Goal: Information Seeking & Learning: Understand process/instructions

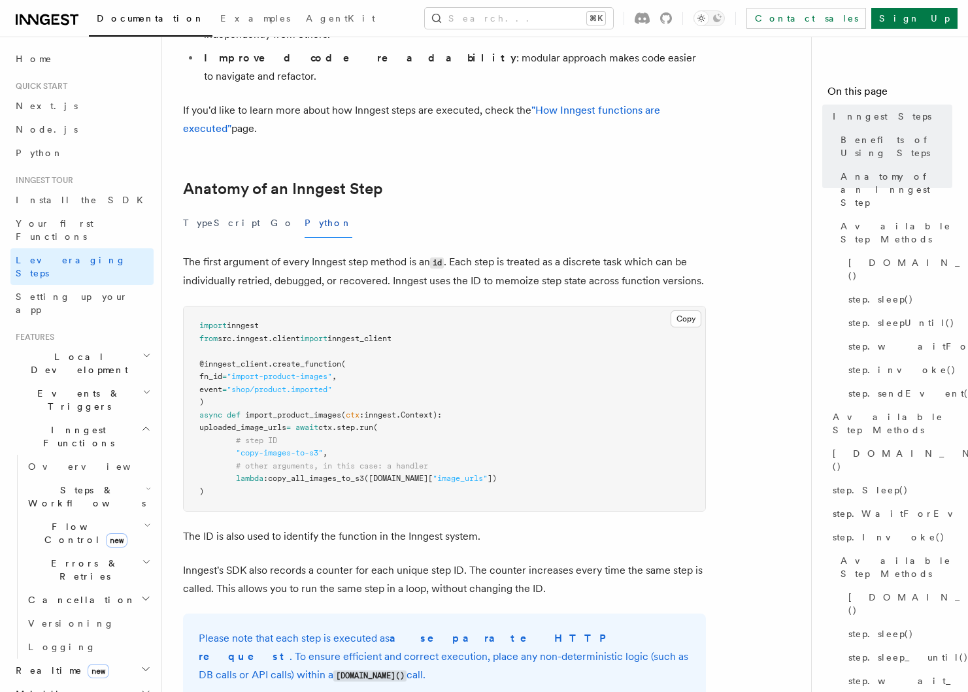
scroll to position [430, 0]
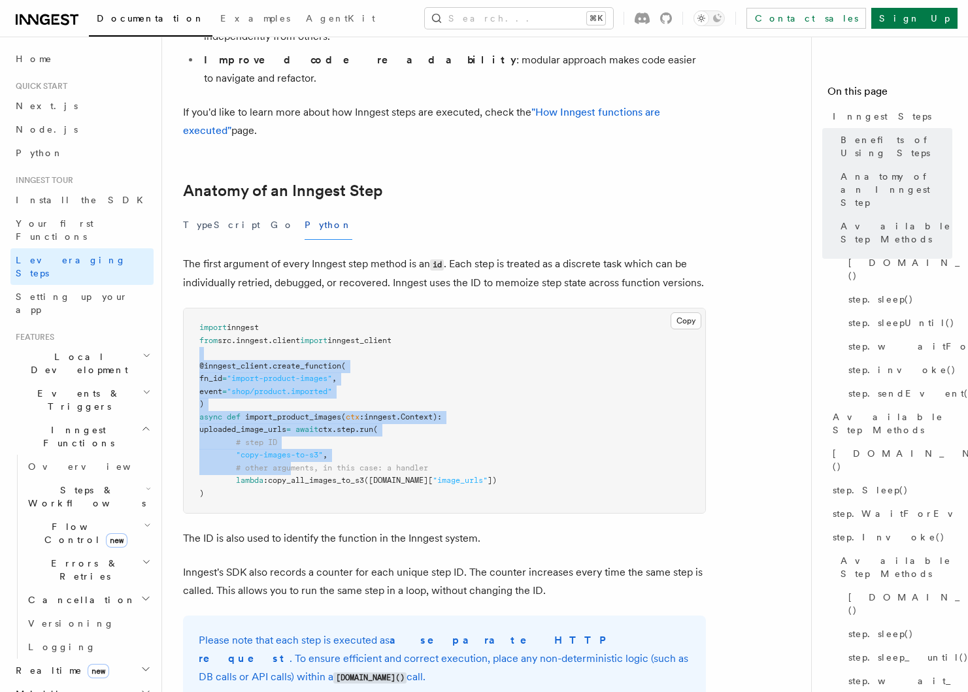
drag, startPoint x: 252, startPoint y: 339, endPoint x: 312, endPoint y: 417, distance: 98.4
click at [304, 409] on pre "import inngest from src . inngest . client import inngest_client @inngest_clien…" at bounding box center [444, 410] width 521 height 205
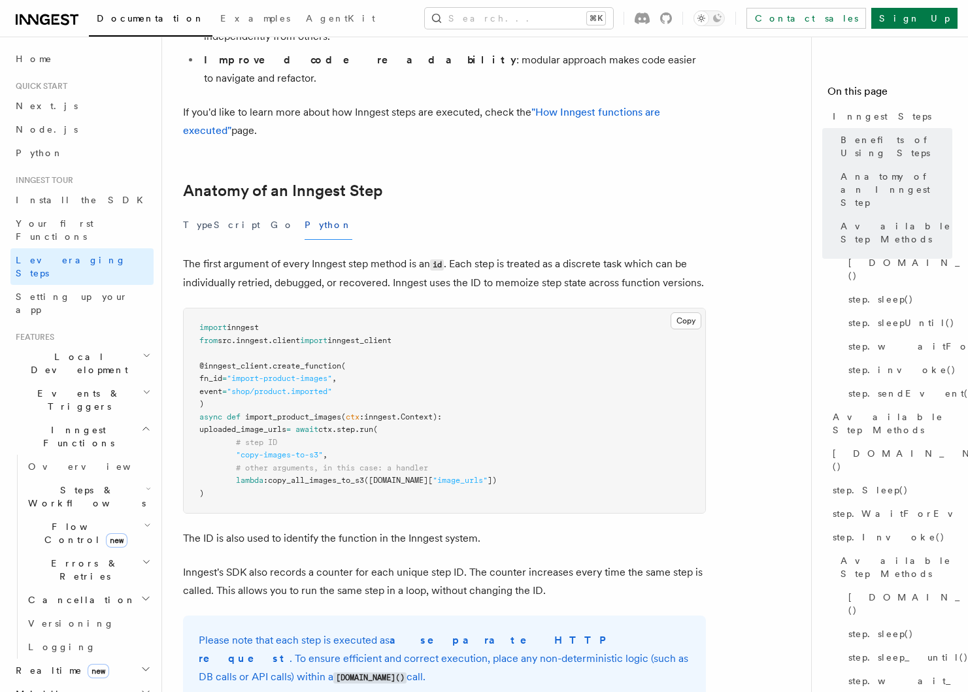
click at [312, 417] on pre "import inngest from src . inngest . client import inngest_client @inngest_clien…" at bounding box center [444, 410] width 521 height 205
drag, startPoint x: 250, startPoint y: 368, endPoint x: 312, endPoint y: 422, distance: 81.5
click at [308, 421] on pre "import inngest from src . inngest . client import inngest_client @inngest_clien…" at bounding box center [444, 410] width 521 height 205
click at [312, 422] on pre "import inngest from src . inngest . client import inngest_client @inngest_clien…" at bounding box center [444, 410] width 521 height 205
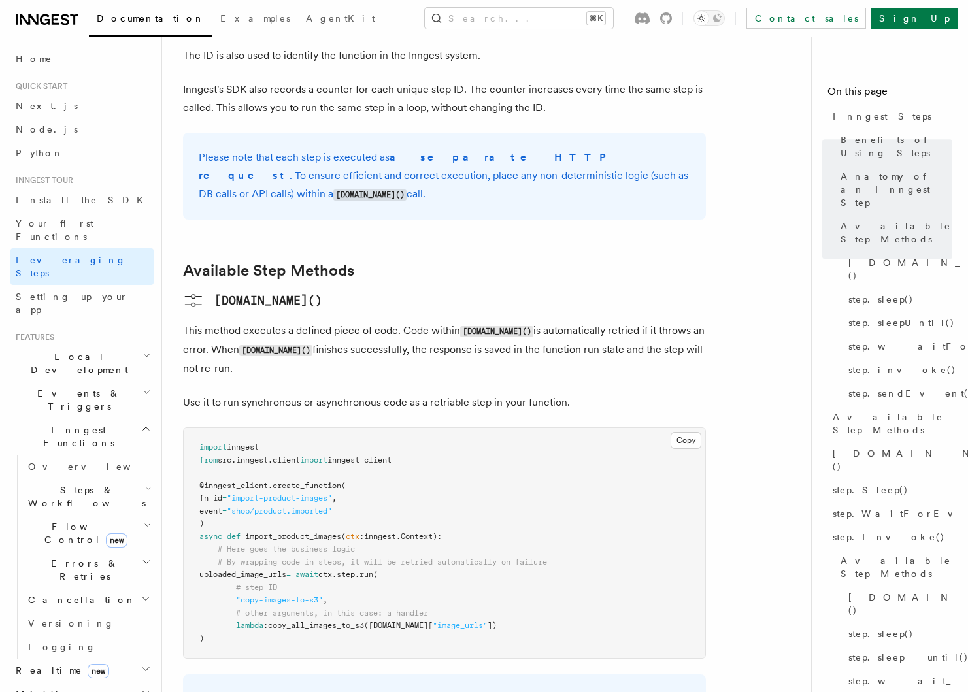
scroll to position [936, 0]
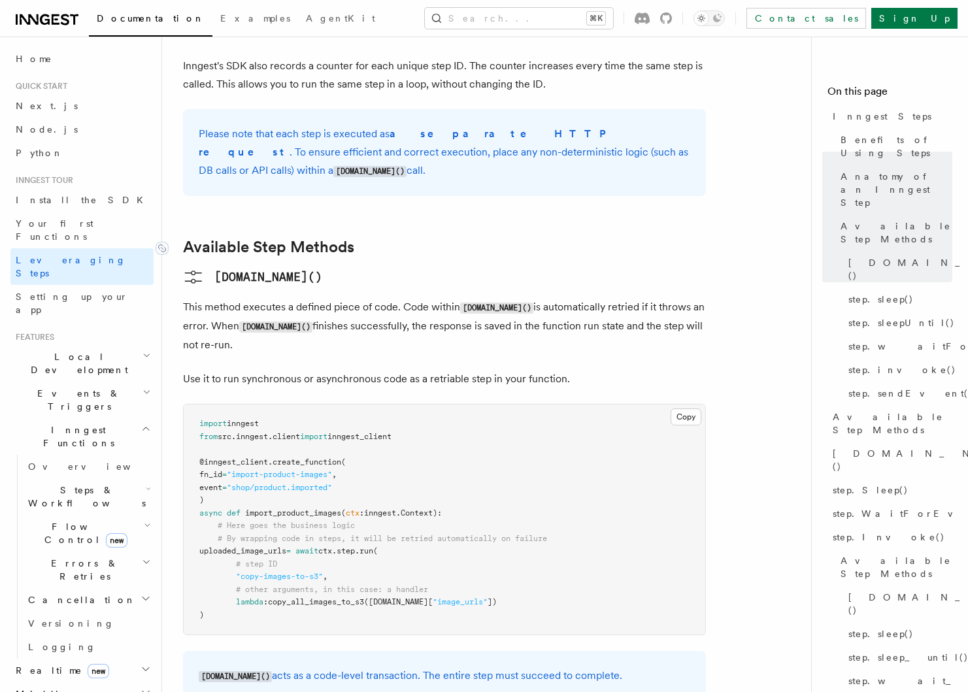
drag, startPoint x: 200, startPoint y: 162, endPoint x: 252, endPoint y: 259, distance: 110.2
drag, startPoint x: 252, startPoint y: 259, endPoint x: 340, endPoint y: 304, distance: 99.1
click at [403, 404] on pre "import inngest from src . inngest . client import inngest_client @inngest_clien…" at bounding box center [444, 519] width 521 height 230
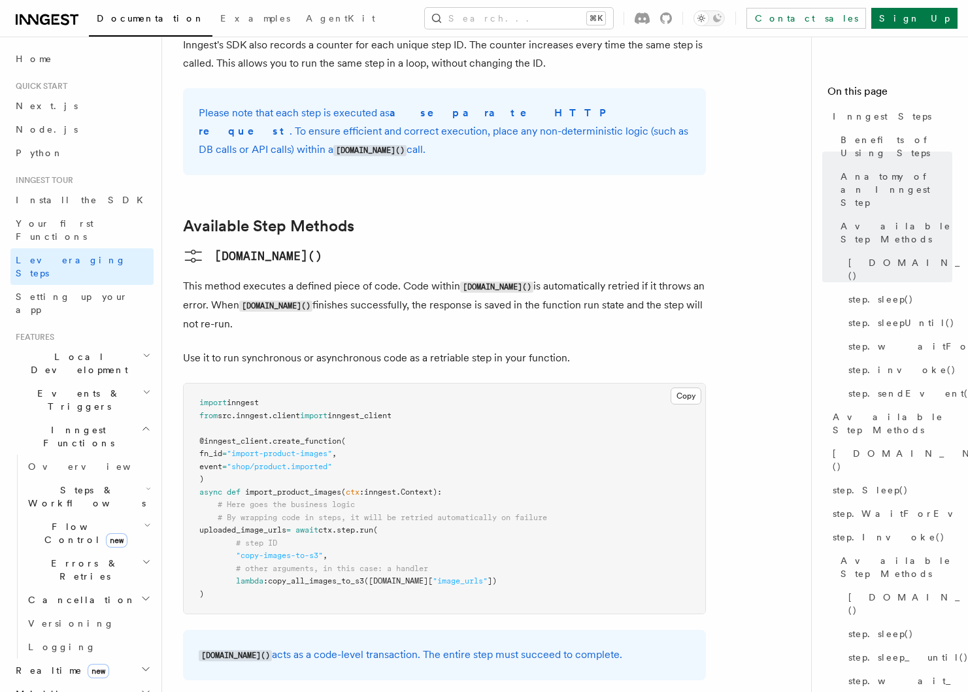
scroll to position [958, 0]
drag, startPoint x: 260, startPoint y: 401, endPoint x: 318, endPoint y: 503, distance: 117.0
click at [316, 502] on pre "import inngest from src . inngest . client import inngest_client @inngest_clien…" at bounding box center [444, 497] width 521 height 230
click at [318, 503] on pre "import inngest from src . inngest . client import inngest_client @inngest_clien…" at bounding box center [444, 497] width 521 height 230
click at [262, 524] on span "uploaded_image_urls" at bounding box center [242, 528] width 87 height 9
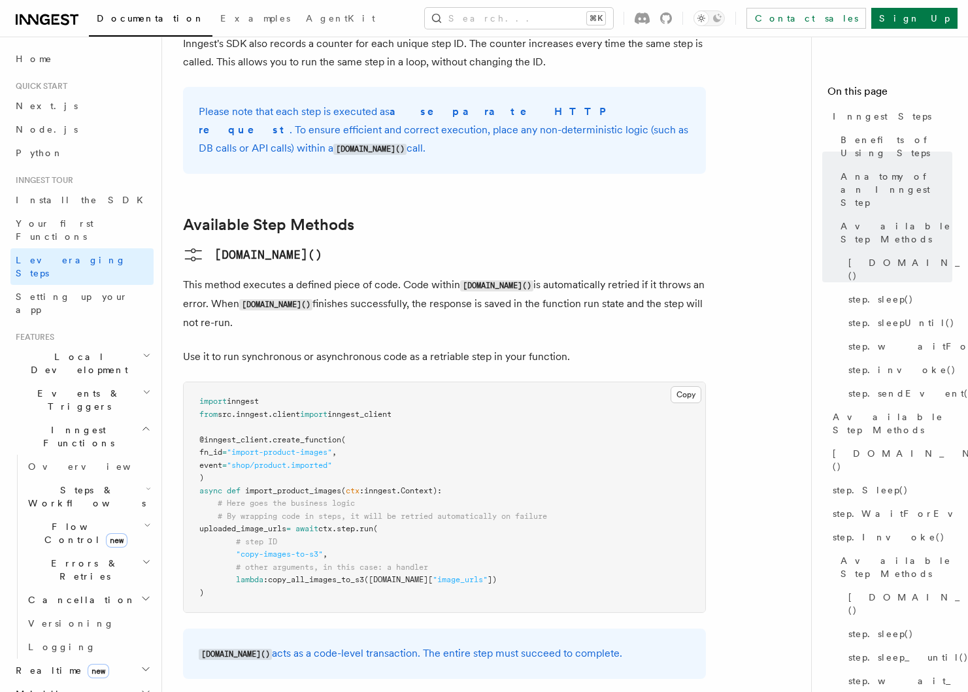
drag, startPoint x: 264, startPoint y: 499, endPoint x: 274, endPoint y: 510, distance: 14.8
click at [272, 514] on pre "import inngest from src . inngest . client import inngest_client @inngest_clien…" at bounding box center [444, 497] width 521 height 230
click at [283, 503] on pre "import inngest from src . inngest . client import inngest_client @inngest_clien…" at bounding box center [444, 497] width 521 height 230
drag, startPoint x: 235, startPoint y: 497, endPoint x: 251, endPoint y: 461, distance: 38.9
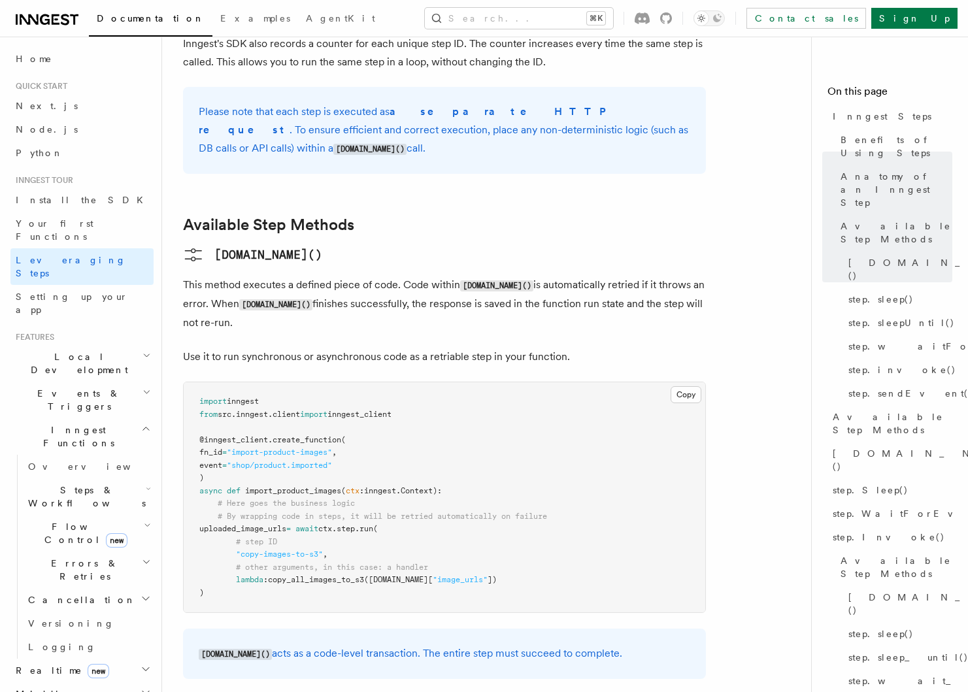
click at [259, 549] on span ""copy-images-to-s3"" at bounding box center [279, 553] width 87 height 9
drag, startPoint x: 254, startPoint y: 515, endPoint x: 235, endPoint y: 462, distance: 56.4
click at [246, 549] on span ""copy-images-to-s3"" at bounding box center [279, 553] width 87 height 9
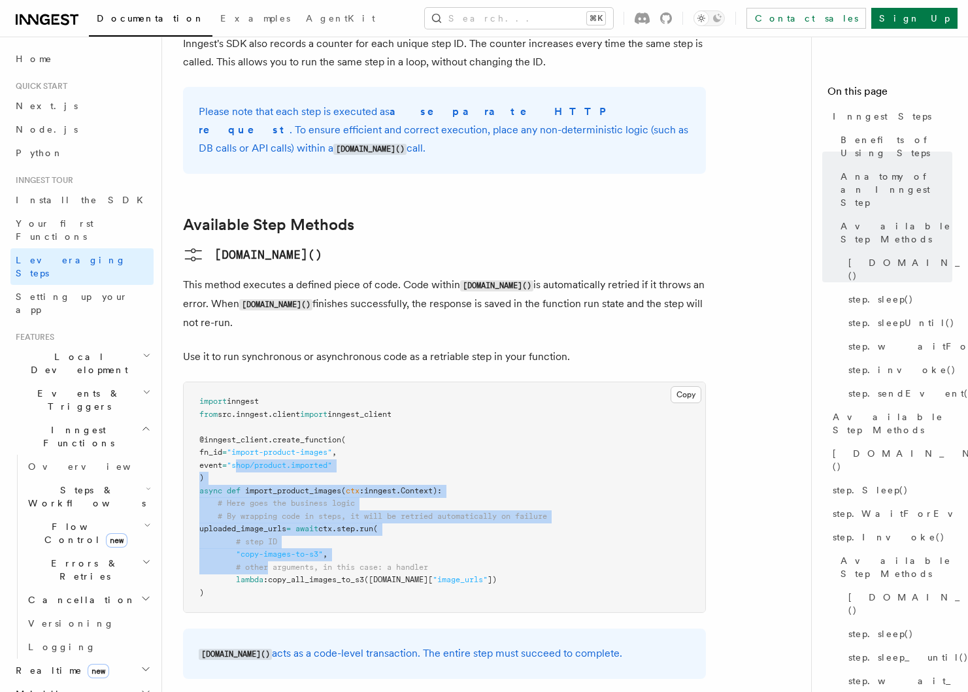
drag, startPoint x: 257, startPoint y: 381, endPoint x: 279, endPoint y: 485, distance: 106.9
click at [278, 485] on pre "import inngest from src . inngest . client import inngest_client @inngest_clien…" at bounding box center [444, 497] width 521 height 230
click at [280, 575] on span "copy_all_images_to_s3" at bounding box center [316, 579] width 96 height 9
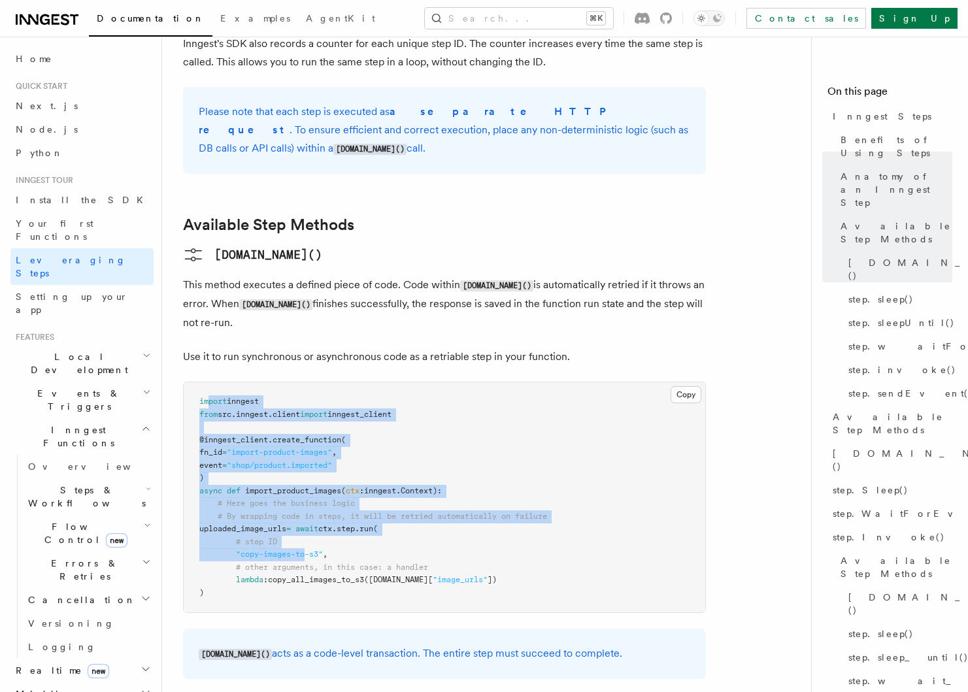
drag, startPoint x: 230, startPoint y: 358, endPoint x: 310, endPoint y: 475, distance: 141.9
click at [310, 475] on code "import inngest from src . inngest . client import inngest_client @inngest_clien…" at bounding box center [373, 497] width 348 height 201
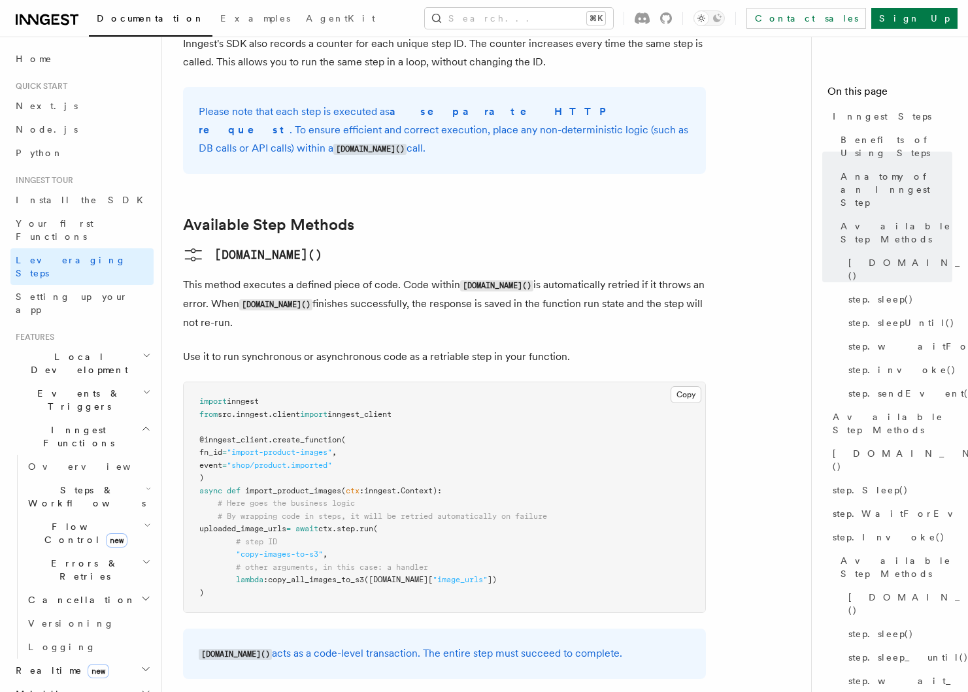
drag, startPoint x: 310, startPoint y: 475, endPoint x: 240, endPoint y: 364, distance: 131.6
click at [304, 466] on code "import inngest from src . inngest . client import inngest_client @inngest_clien…" at bounding box center [373, 497] width 348 height 201
click at [309, 470] on pre "import inngest from src . inngest . client import inngest_client @inngest_clien…" at bounding box center [444, 497] width 521 height 230
click at [329, 575] on span "copy_all_images_to_s3" at bounding box center [316, 579] width 96 height 9
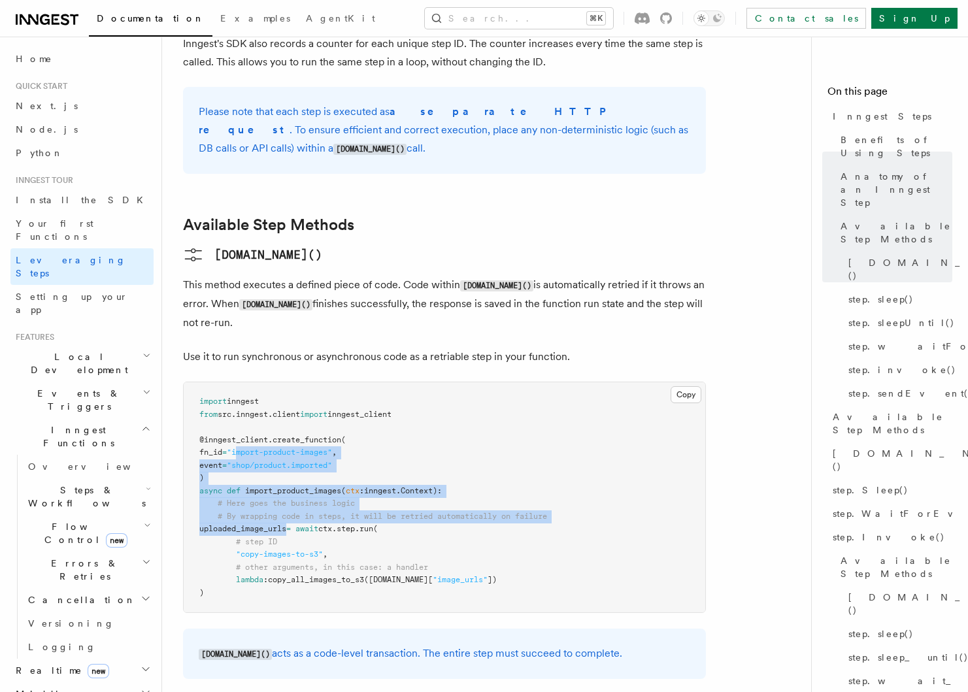
drag, startPoint x: 311, startPoint y: 470, endPoint x: 335, endPoint y: 499, distance: 37.1
click at [316, 476] on code "import inngest from src . inngest . client import inngest_client @inngest_clien…" at bounding box center [373, 497] width 348 height 201
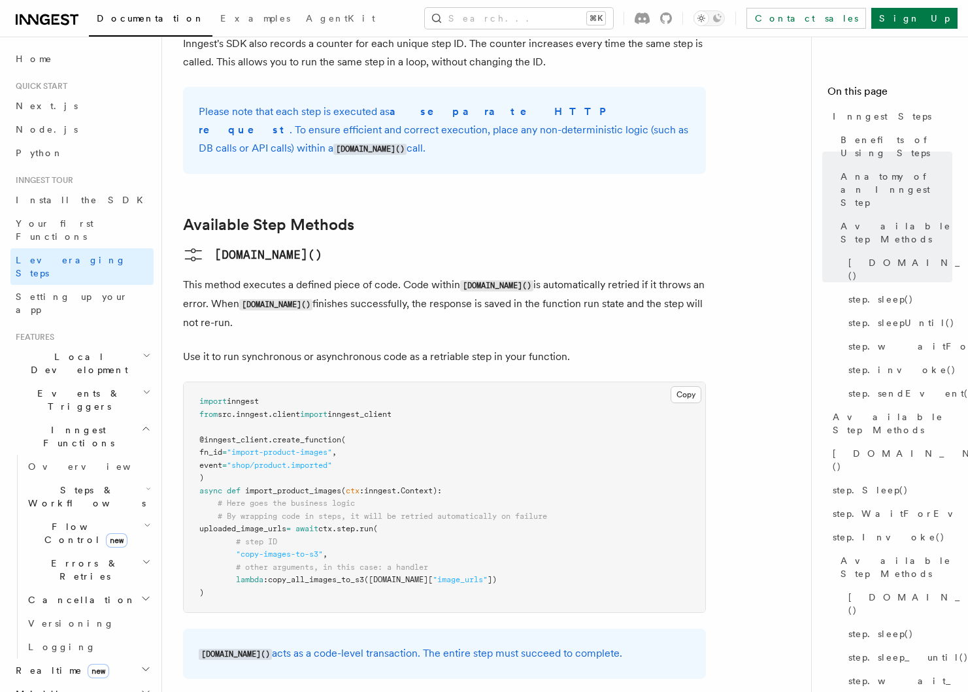
click at [335, 499] on pre "import inngest from src . inngest . client import inngest_client @inngest_clien…" at bounding box center [444, 497] width 521 height 230
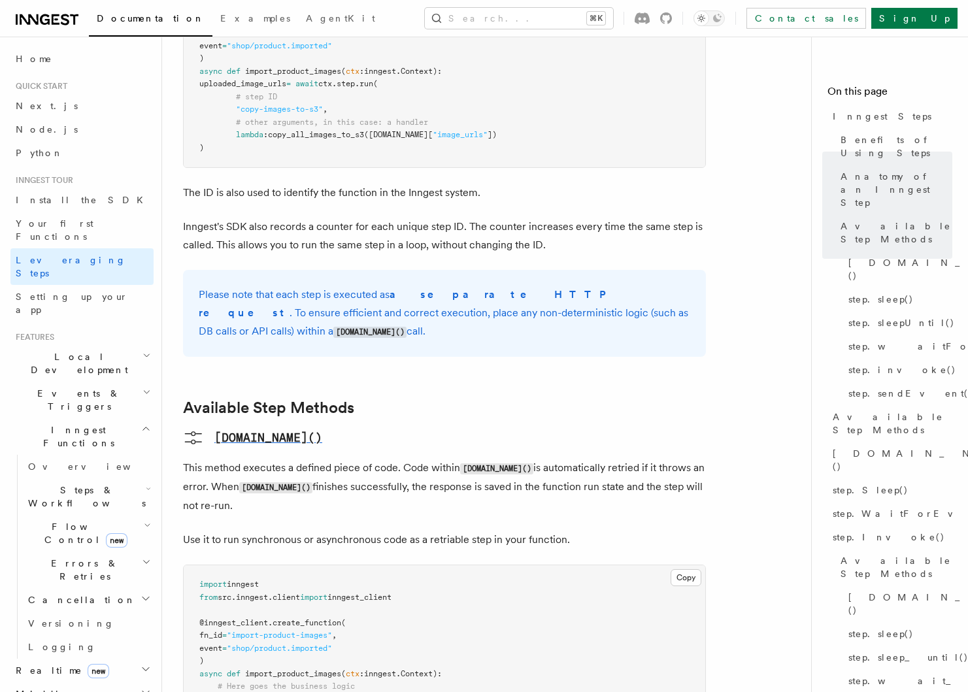
scroll to position [218, 0]
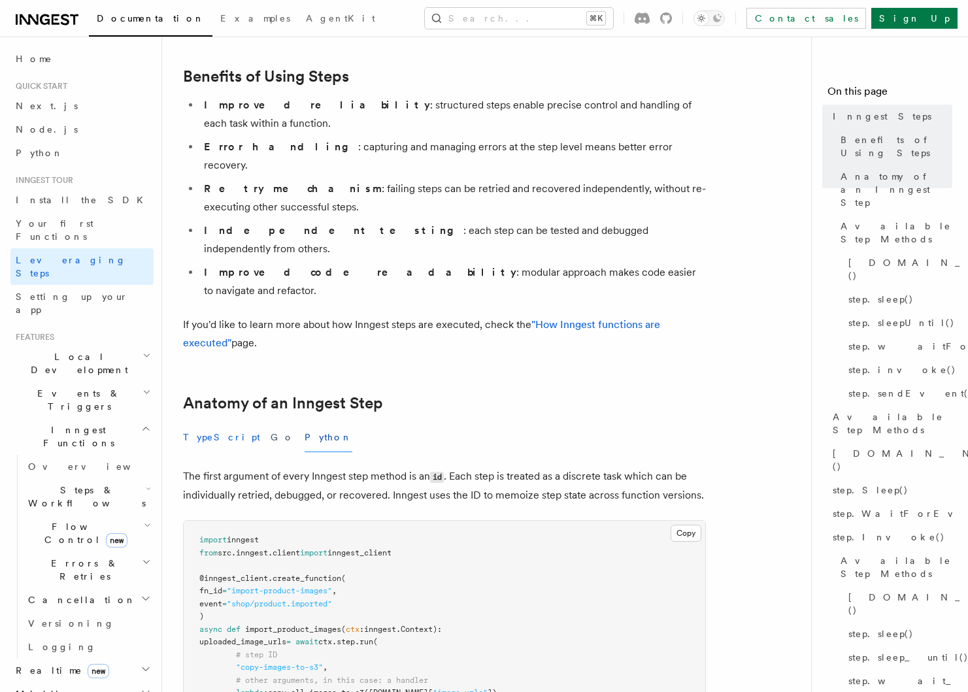
click at [198, 423] on button "TypeScript" at bounding box center [221, 437] width 77 height 29
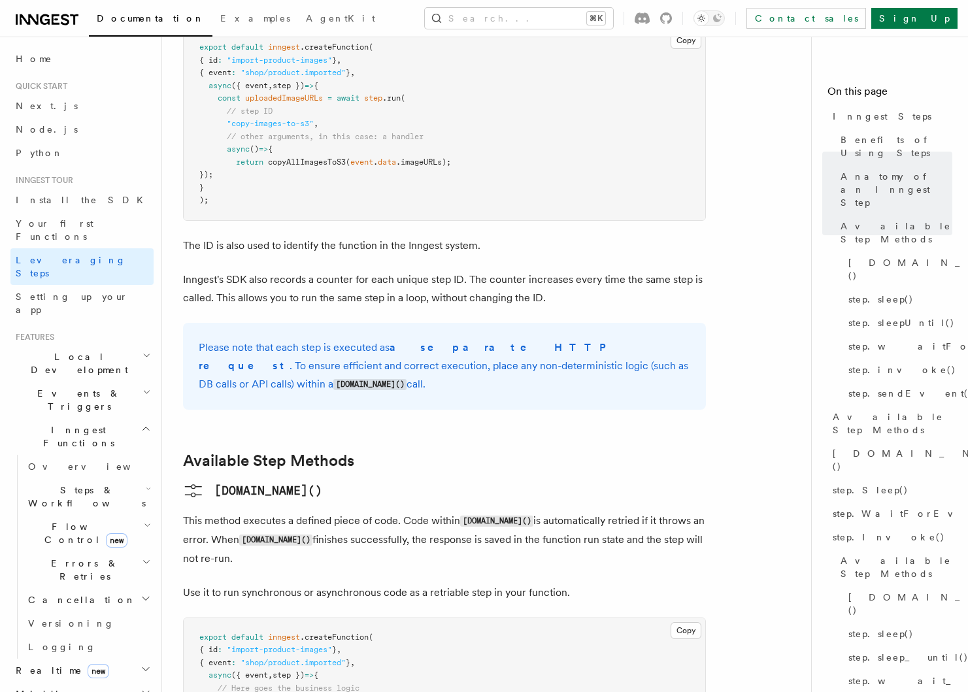
scroll to position [836, 0]
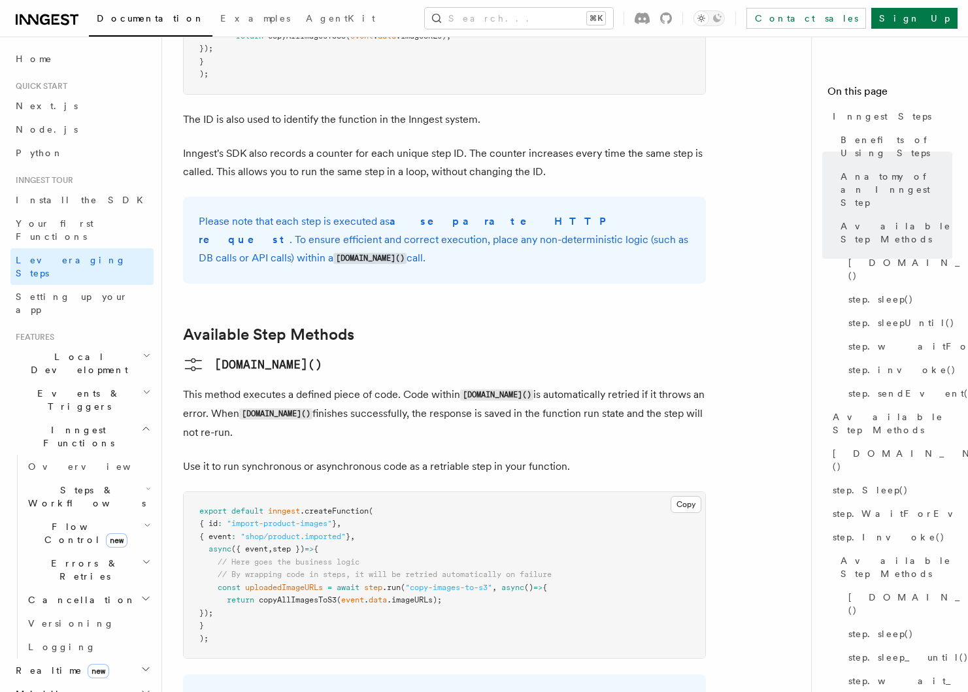
drag, startPoint x: 208, startPoint y: 457, endPoint x: 240, endPoint y: 540, distance: 88.3
click at [237, 533] on pre "export default inngest .createFunction ( { id : "import-product-images" } , { e…" at bounding box center [444, 575] width 521 height 167
click at [240, 540] on pre "export default inngest .createFunction ( { id : "import-product-images" } , { e…" at bounding box center [444, 575] width 521 height 167
drag, startPoint x: 206, startPoint y: 462, endPoint x: 244, endPoint y: 549, distance: 94.8
click at [242, 546] on pre "export default inngest .createFunction ( { id : "import-product-images" } , { e…" at bounding box center [444, 575] width 521 height 167
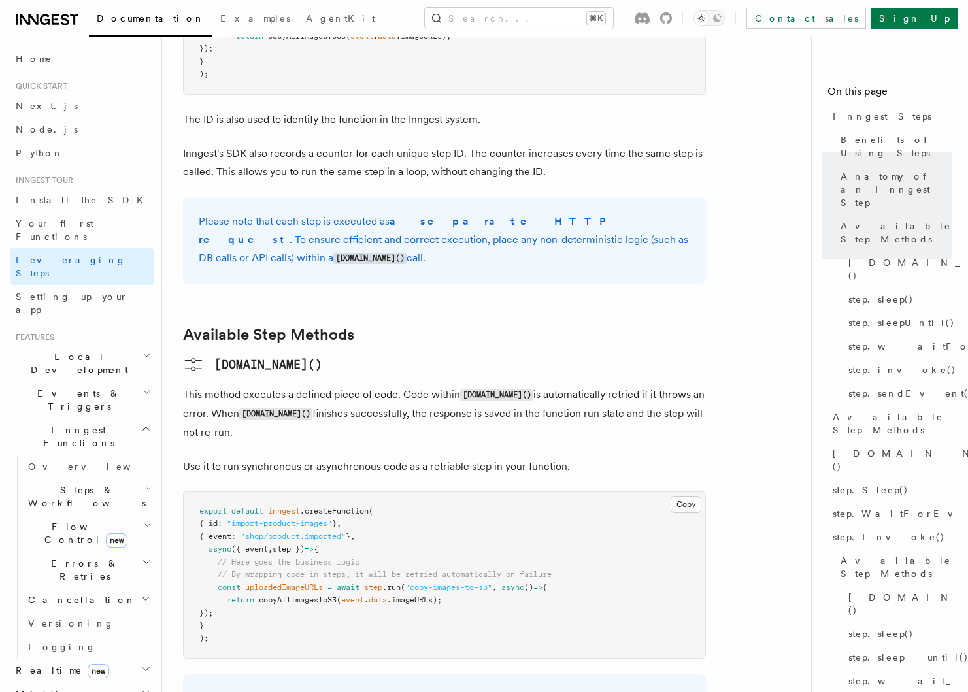
click at [265, 527] on pre "export default inngest .createFunction ( { id : "import-product-images" } , { e…" at bounding box center [444, 575] width 521 height 167
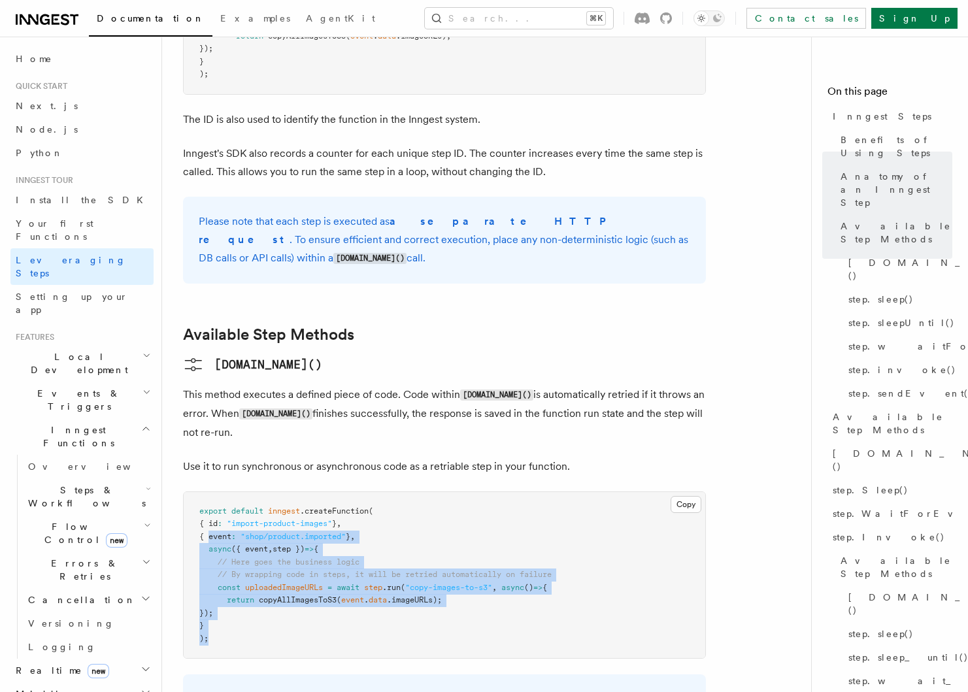
drag, startPoint x: 210, startPoint y: 452, endPoint x: 265, endPoint y: 549, distance: 111.2
click at [265, 549] on pre "export default inngest .createFunction ( { id : "import-product-images" } , { e…" at bounding box center [444, 575] width 521 height 167
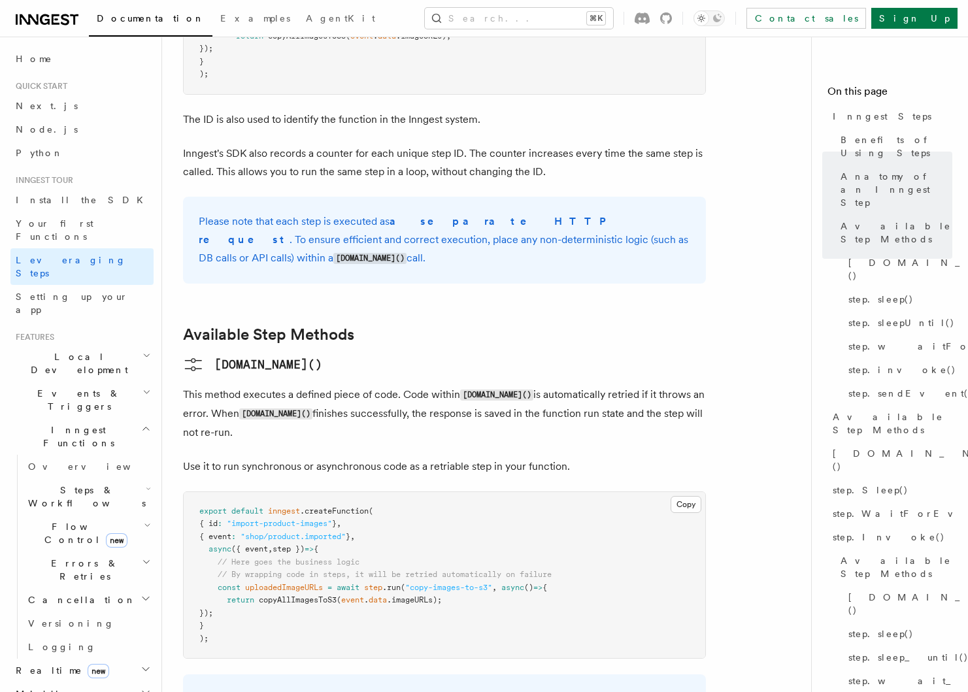
click at [292, 525] on pre "export default inngest .createFunction ( { id : "import-product-images" } , { e…" at bounding box center [444, 575] width 521 height 167
drag, startPoint x: 227, startPoint y: 459, endPoint x: 250, endPoint y: 530, distance: 74.6
click at [250, 531] on pre "export default inngest .createFunction ( { id : "import-product-images" } , { e…" at bounding box center [444, 575] width 521 height 167
click at [250, 530] on pre "export default inngest .createFunction ( { id : "import-product-images" } , { e…" at bounding box center [444, 575] width 521 height 167
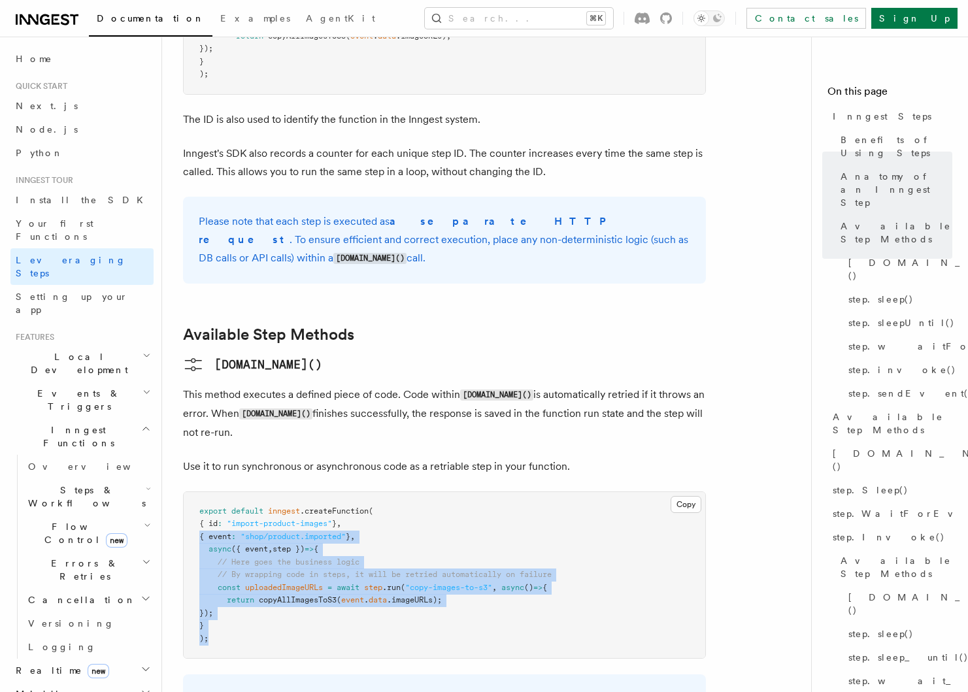
drag, startPoint x: 218, startPoint y: 536, endPoint x: 186, endPoint y: 440, distance: 100.4
click at [184, 492] on pre "export default inngest .createFunction ( { id : "import-product-images" } , { e…" at bounding box center [444, 575] width 521 height 167
click at [263, 526] on pre "export default inngest .createFunction ( { id : "import-product-images" } , { e…" at bounding box center [444, 575] width 521 height 167
drag, startPoint x: 216, startPoint y: 480, endPoint x: 251, endPoint y: 557, distance: 83.9
click at [250, 554] on pre "export default inngest .createFunction ( { id : "import-product-images" } , { e…" at bounding box center [444, 575] width 521 height 167
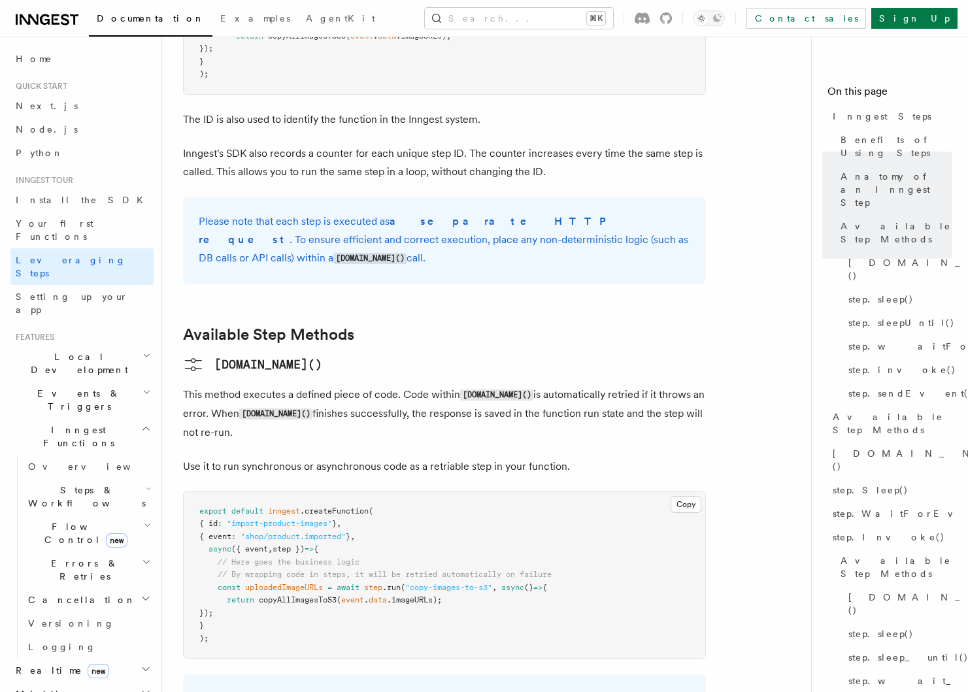
drag, startPoint x: 251, startPoint y: 557, endPoint x: 235, endPoint y: 519, distance: 40.4
click at [250, 554] on pre "export default inngest .createFunction ( { id : "import-product-images" } , { e…" at bounding box center [444, 575] width 521 height 167
drag, startPoint x: 235, startPoint y: 539, endPoint x: 193, endPoint y: 448, distance: 100.6
click at [194, 492] on pre "export default inngest .createFunction ( { id : "import-product-images" } , { e…" at bounding box center [444, 575] width 521 height 167
click at [216, 557] on span at bounding box center [208, 561] width 18 height 9
